Goal: Task Accomplishment & Management: Use online tool/utility

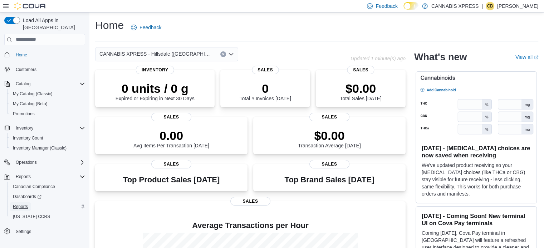
click at [26, 204] on span "Reports" at bounding box center [20, 207] width 15 height 6
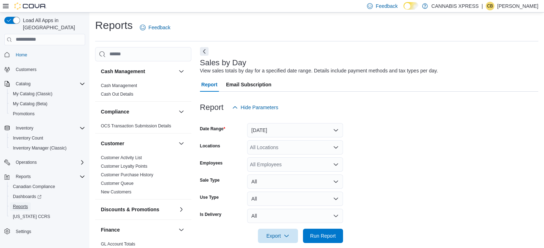
scroll to position [9, 0]
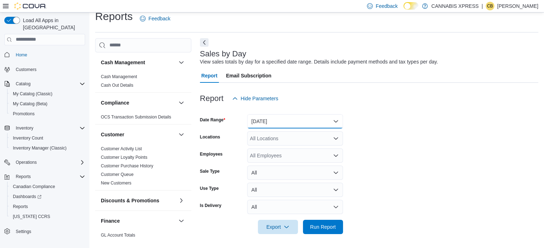
click at [273, 117] on button "Yesterday" at bounding box center [295, 121] width 96 height 14
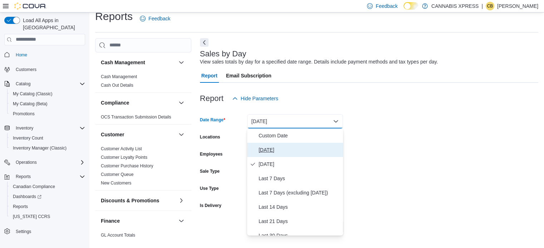
click at [263, 147] on span "Today" at bounding box center [300, 150] width 82 height 9
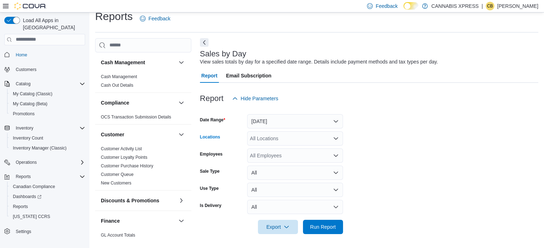
click at [265, 132] on div "All Locations" at bounding box center [295, 139] width 96 height 14
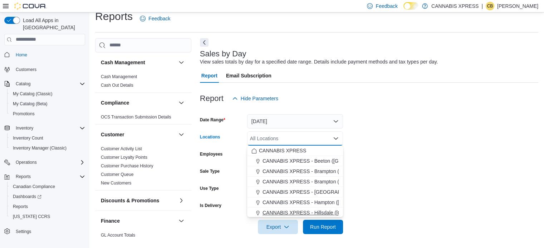
click at [318, 213] on span "CANNABIS XPRESS - Hillsdale (Penetanguishene Road)" at bounding box center [326, 213] width 128 height 7
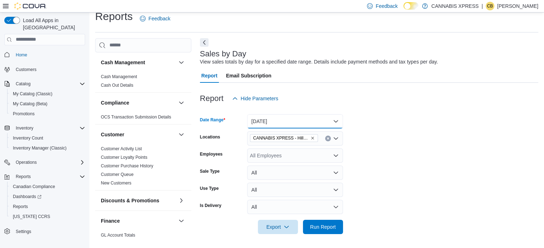
click at [295, 123] on button "Today" at bounding box center [295, 121] width 96 height 14
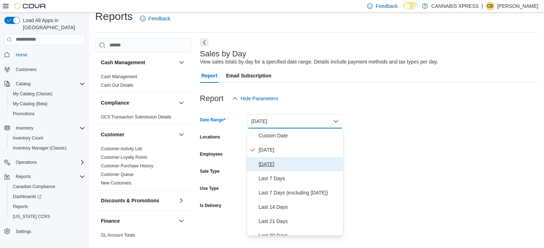
click at [275, 162] on span "Yesterday" at bounding box center [300, 164] width 82 height 9
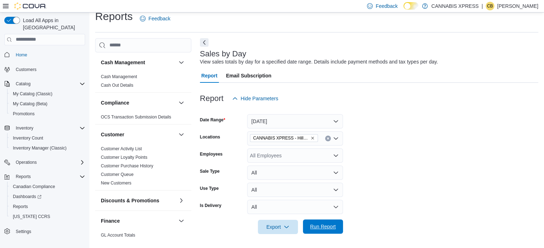
click at [322, 226] on span "Run Report" at bounding box center [323, 226] width 26 height 7
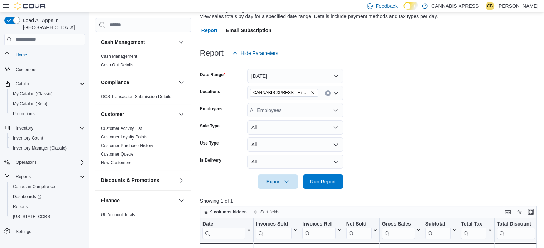
scroll to position [45, 0]
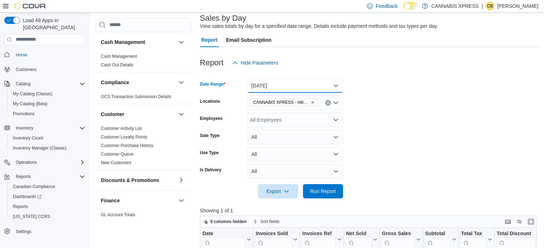
click at [267, 84] on button "Yesterday" at bounding box center [295, 86] width 96 height 14
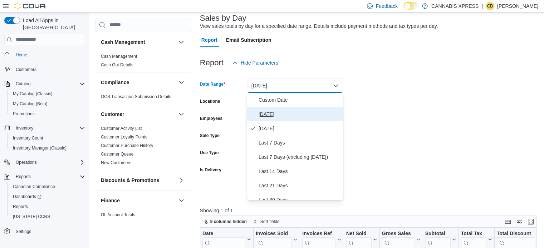
click at [274, 112] on span "Today" at bounding box center [300, 114] width 82 height 9
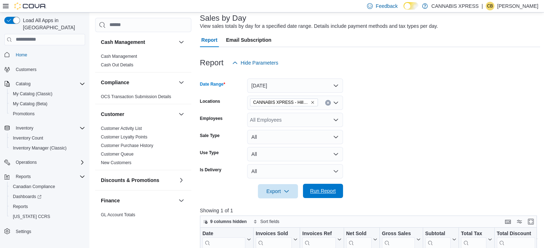
click at [324, 195] on span "Run Report" at bounding box center [322, 191] width 31 height 14
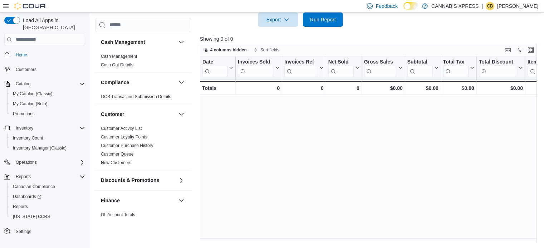
scroll to position [216, 0]
